Goal: Information Seeking & Learning: Learn about a topic

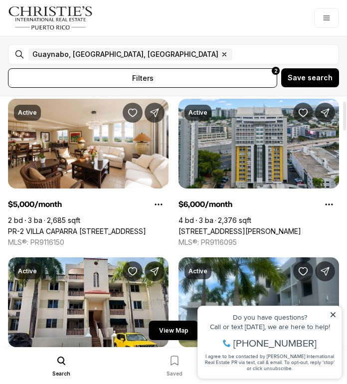
scroll to position [39, 0]
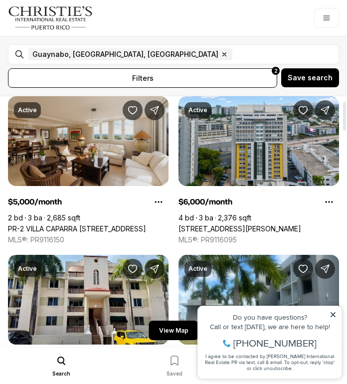
click at [111, 229] on link "PR-2 VILLA CAPARRA [STREET_ADDRESS]" at bounding box center [77, 228] width 138 height 9
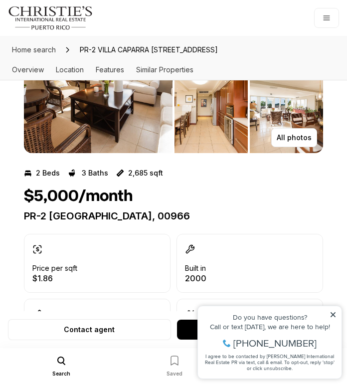
scroll to position [123, 0]
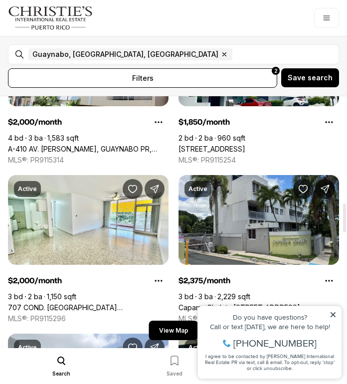
scroll to position [928, 0]
